Goal: Entertainment & Leisure: Browse casually

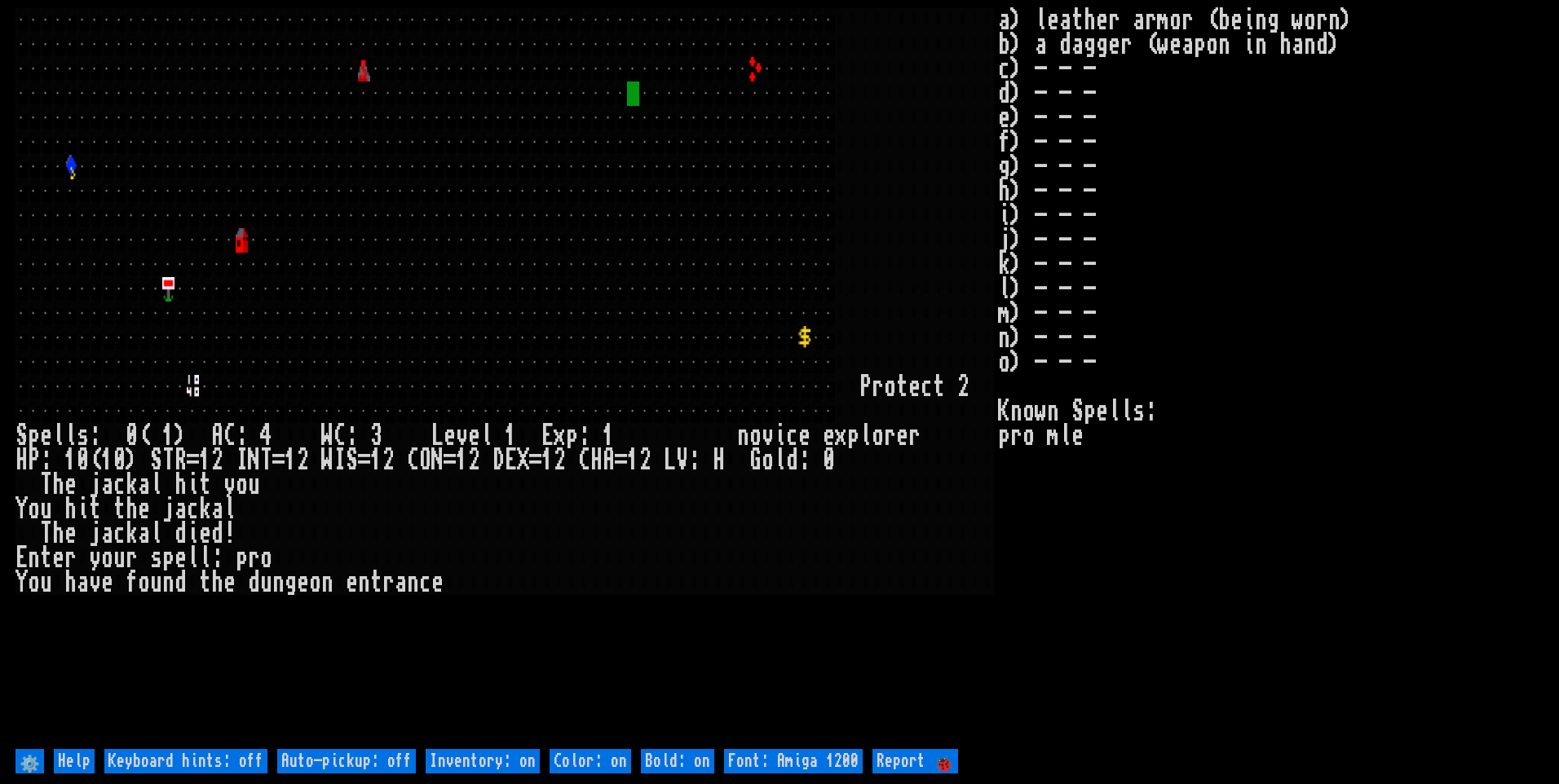
drag, startPoint x: 360, startPoint y: 762, endPoint x: 429, endPoint y: 761, distance: 69.0
click at [361, 762] on off "Auto-pickup: off" at bounding box center [346, 762] width 138 height 24
type off "Auto-pickup: on"
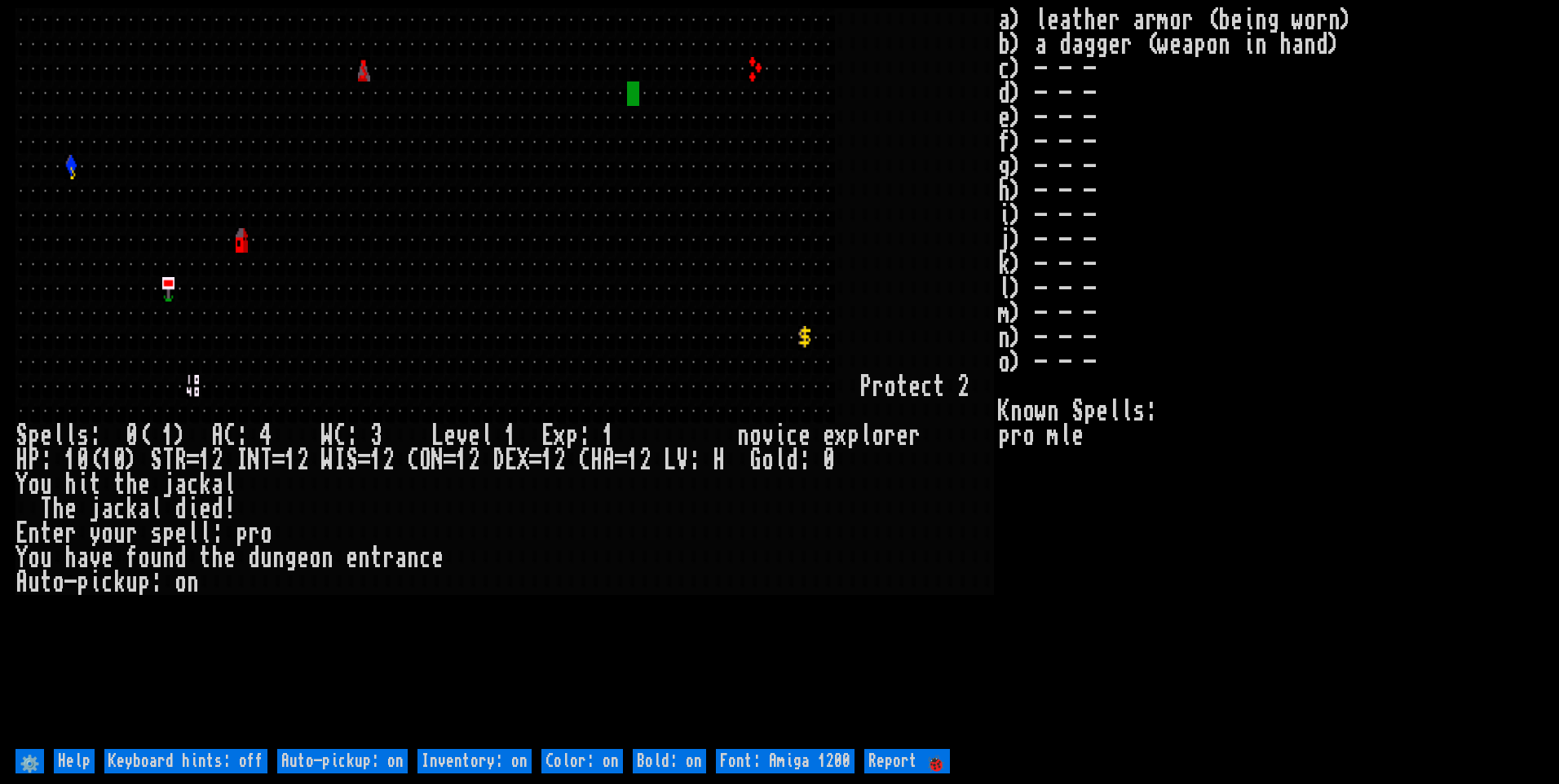
click at [459, 756] on on "Inventory: on" at bounding box center [474, 762] width 114 height 24
type on "Inventory: off"
